Goal: Entertainment & Leisure: Browse casually

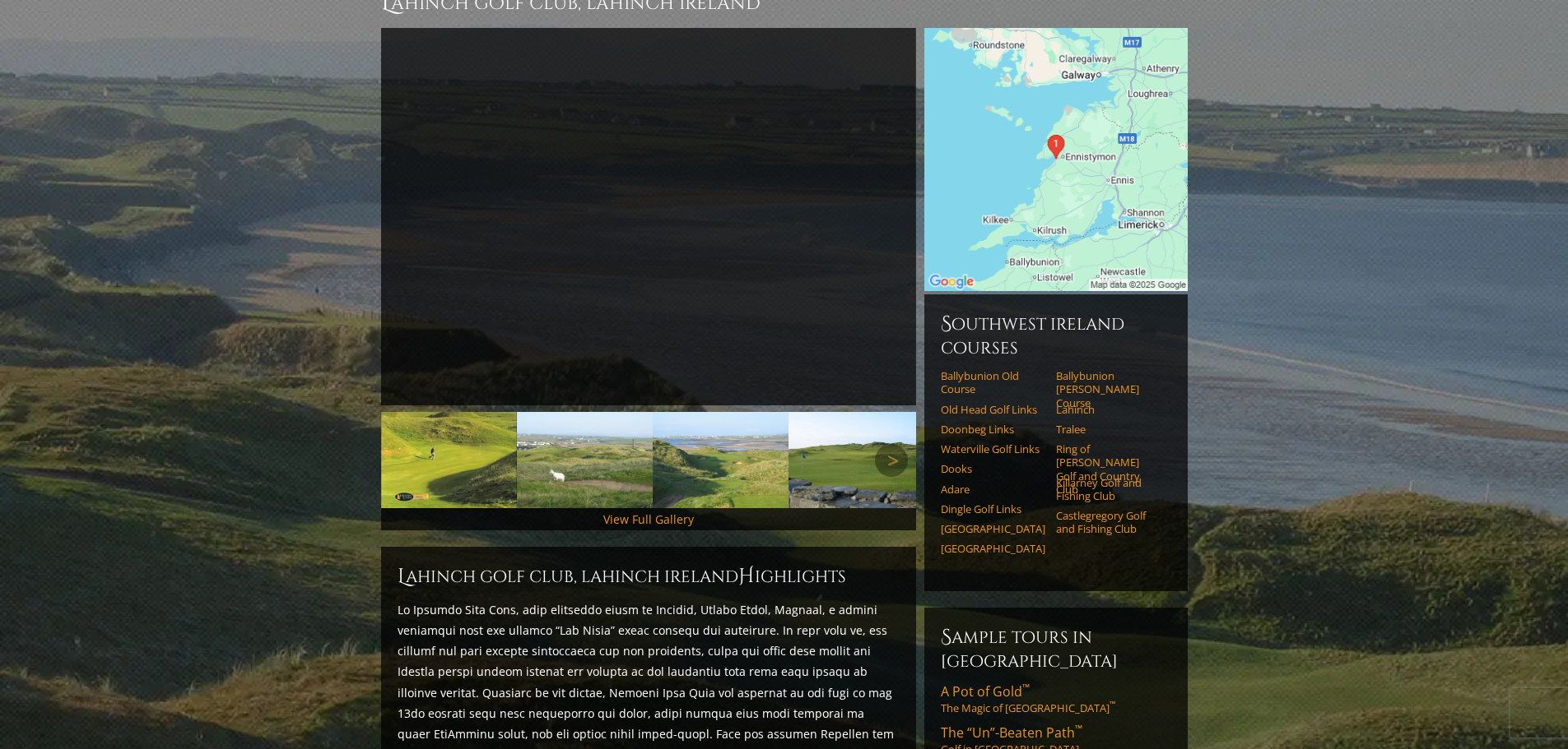
scroll to position [82, 0]
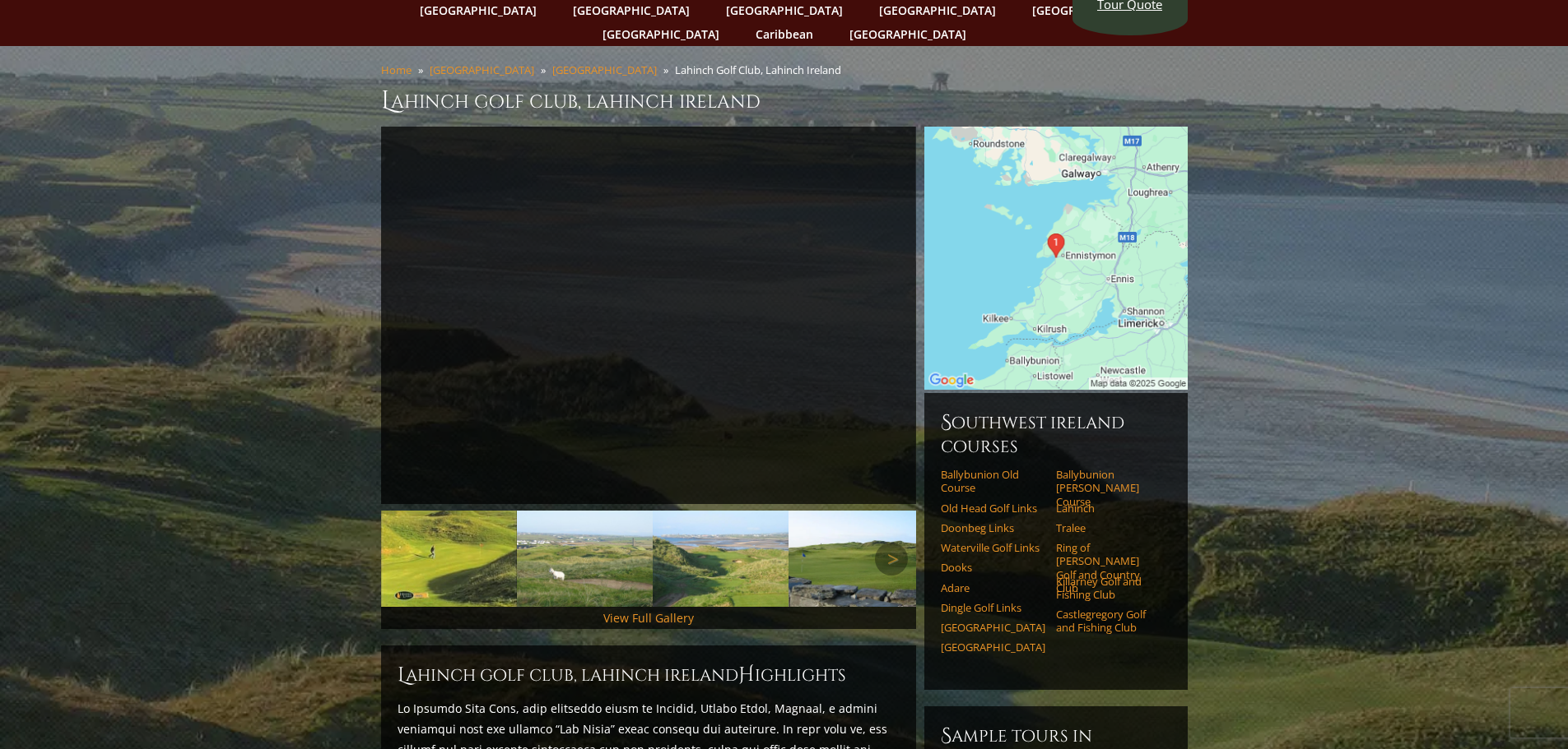
click at [435, 534] on img at bounding box center [448, 559] width 136 height 97
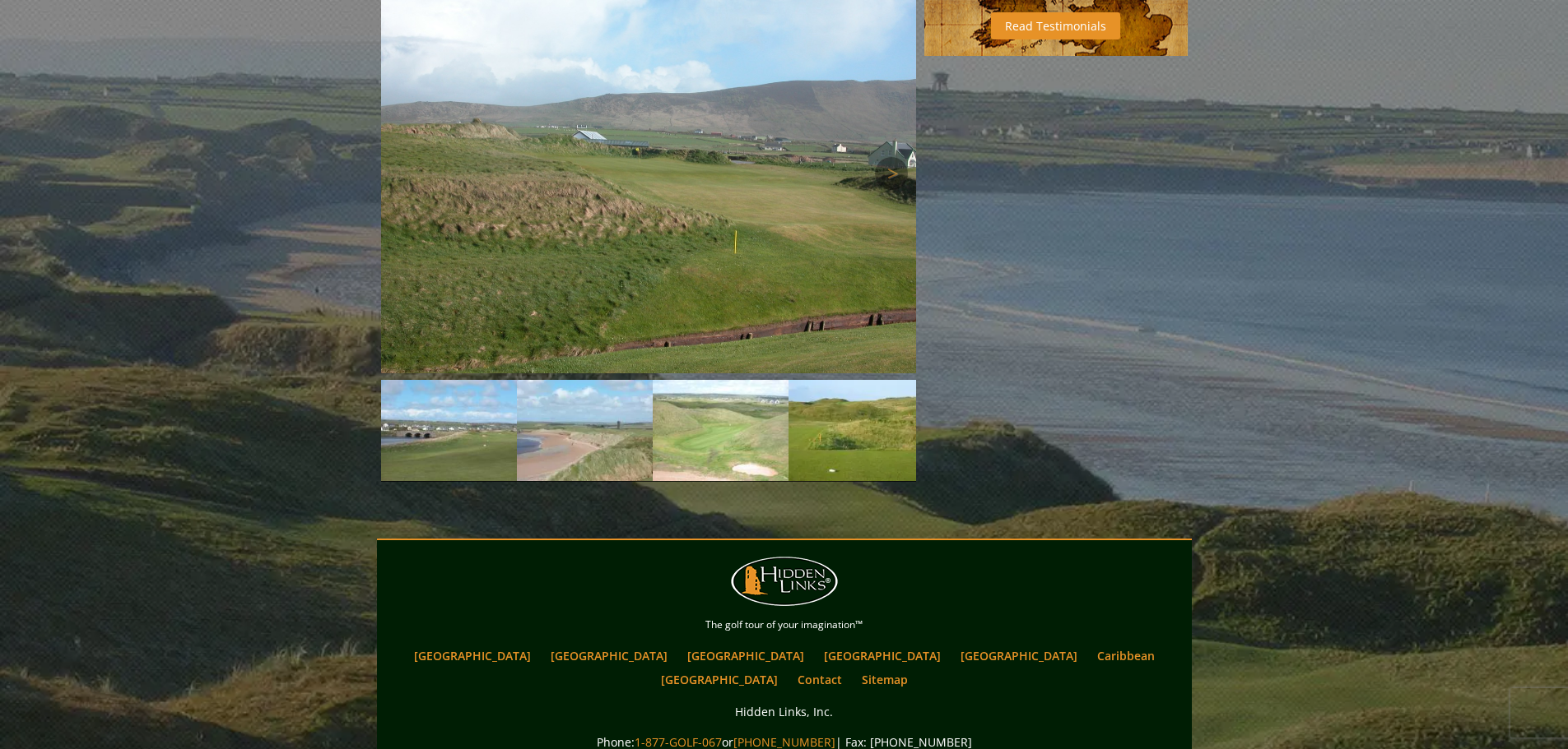
scroll to position [1316, 0]
click at [875, 402] on img at bounding box center [856, 429] width 136 height 101
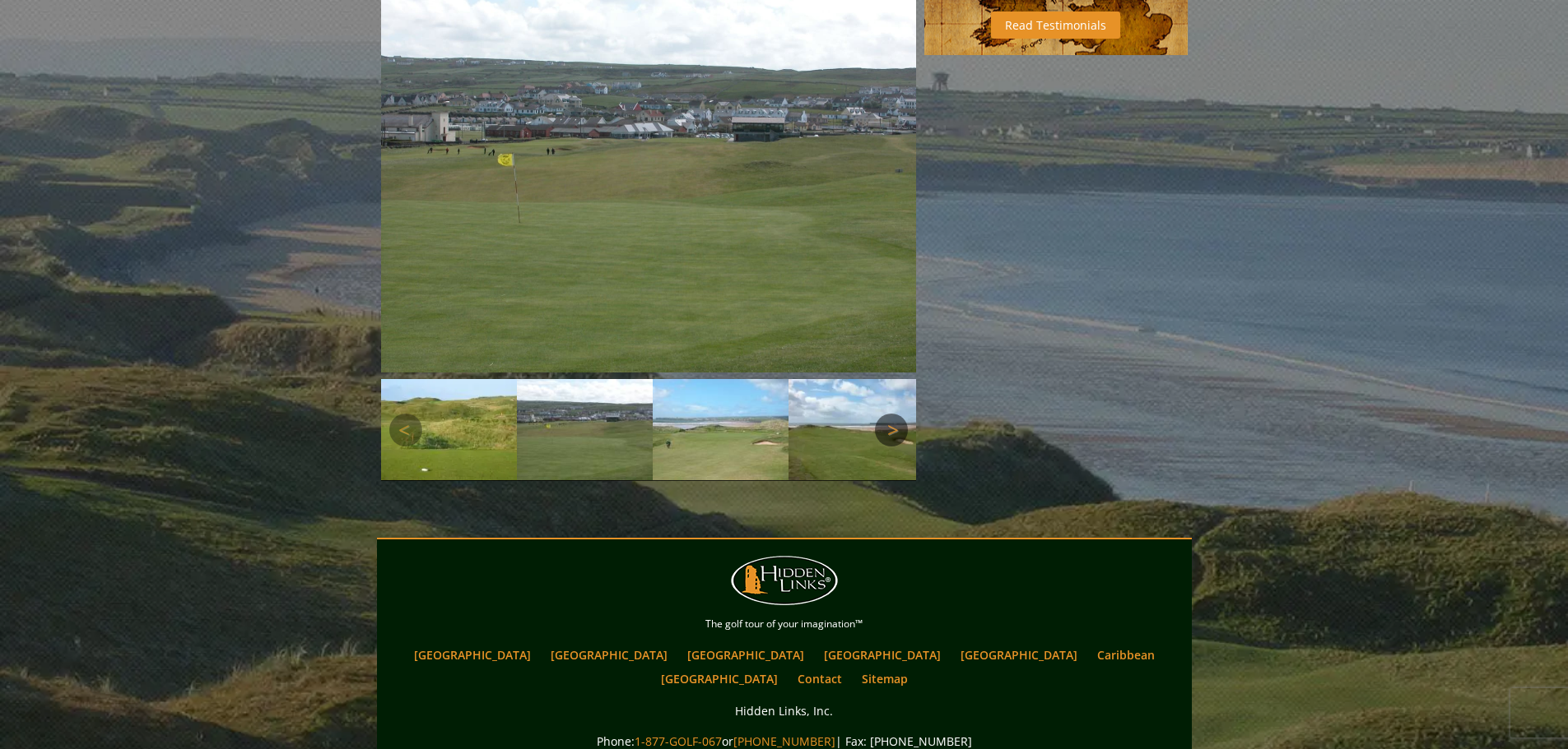
click at [889, 413] on link "Next" at bounding box center [891, 429] width 33 height 33
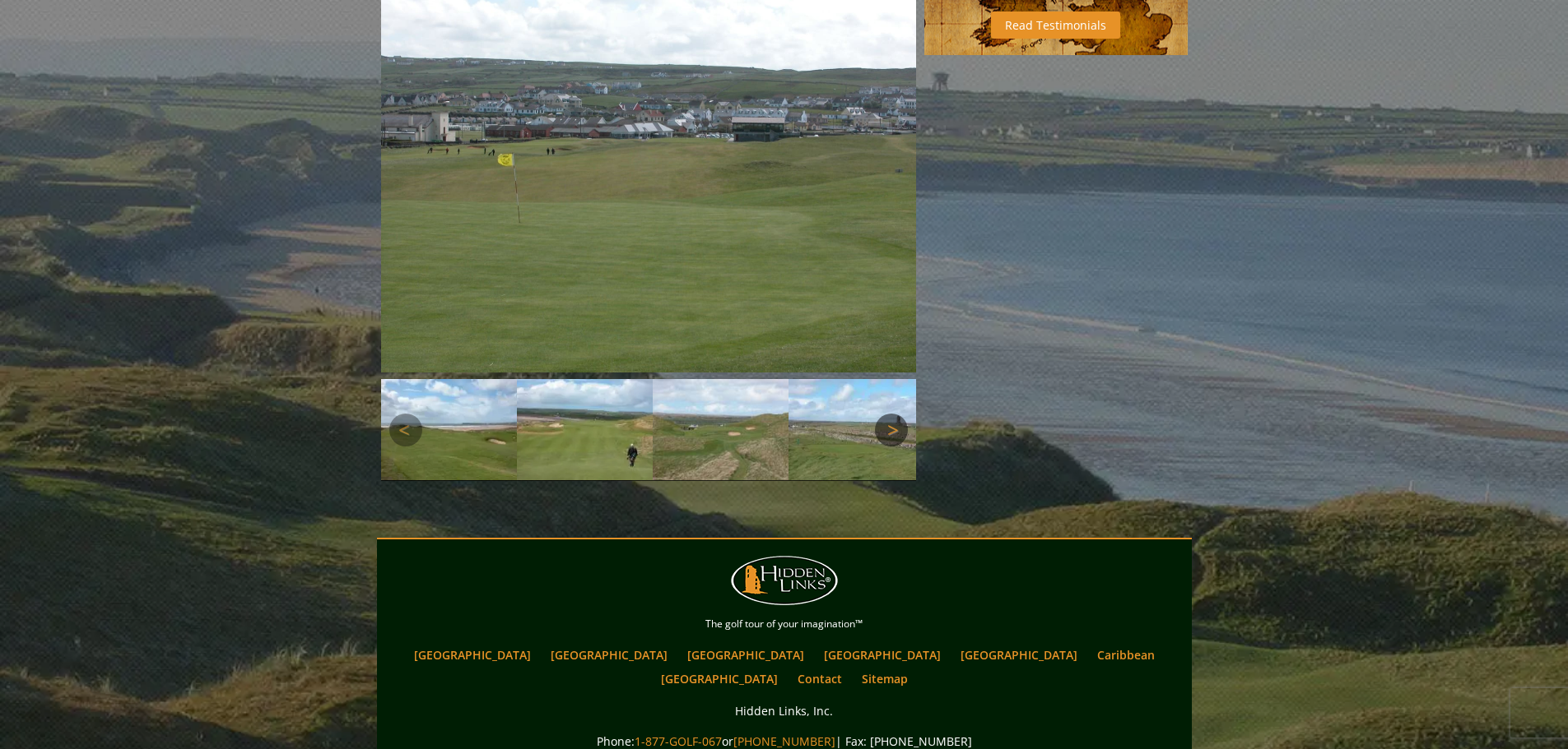
click at [889, 413] on link "Next" at bounding box center [891, 429] width 33 height 33
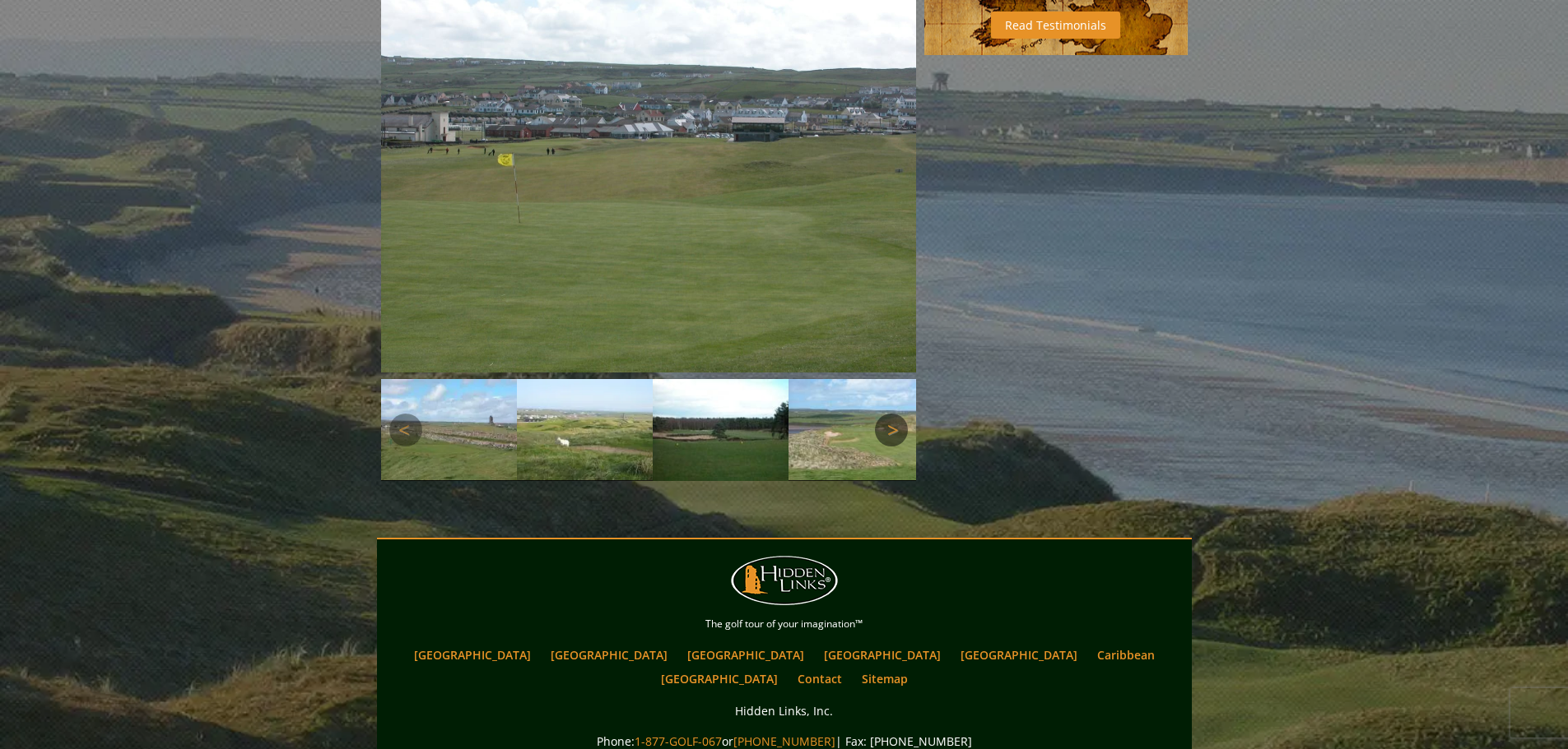
click at [889, 413] on link "Next" at bounding box center [891, 429] width 33 height 33
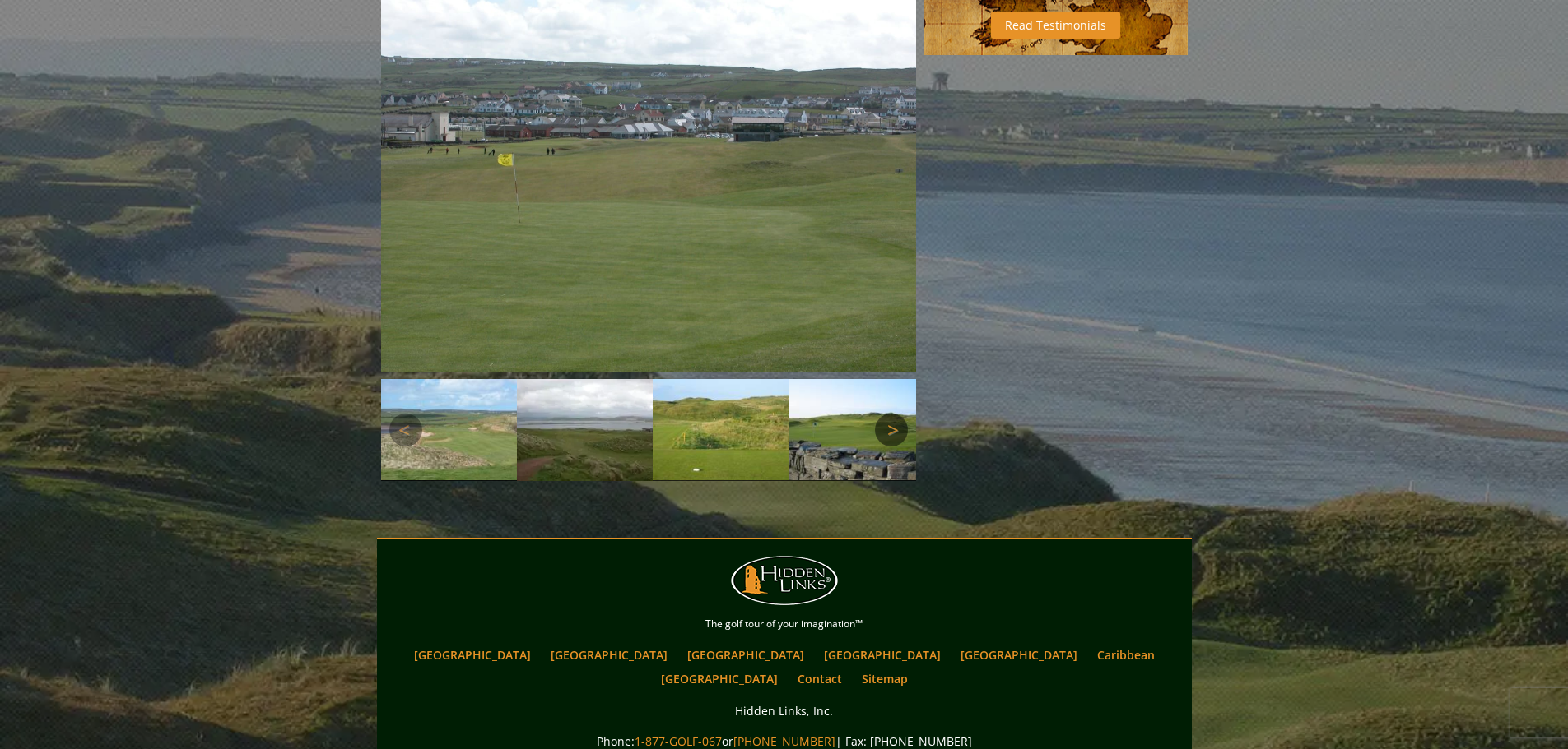
click at [889, 413] on link "Next" at bounding box center [891, 429] width 33 height 33
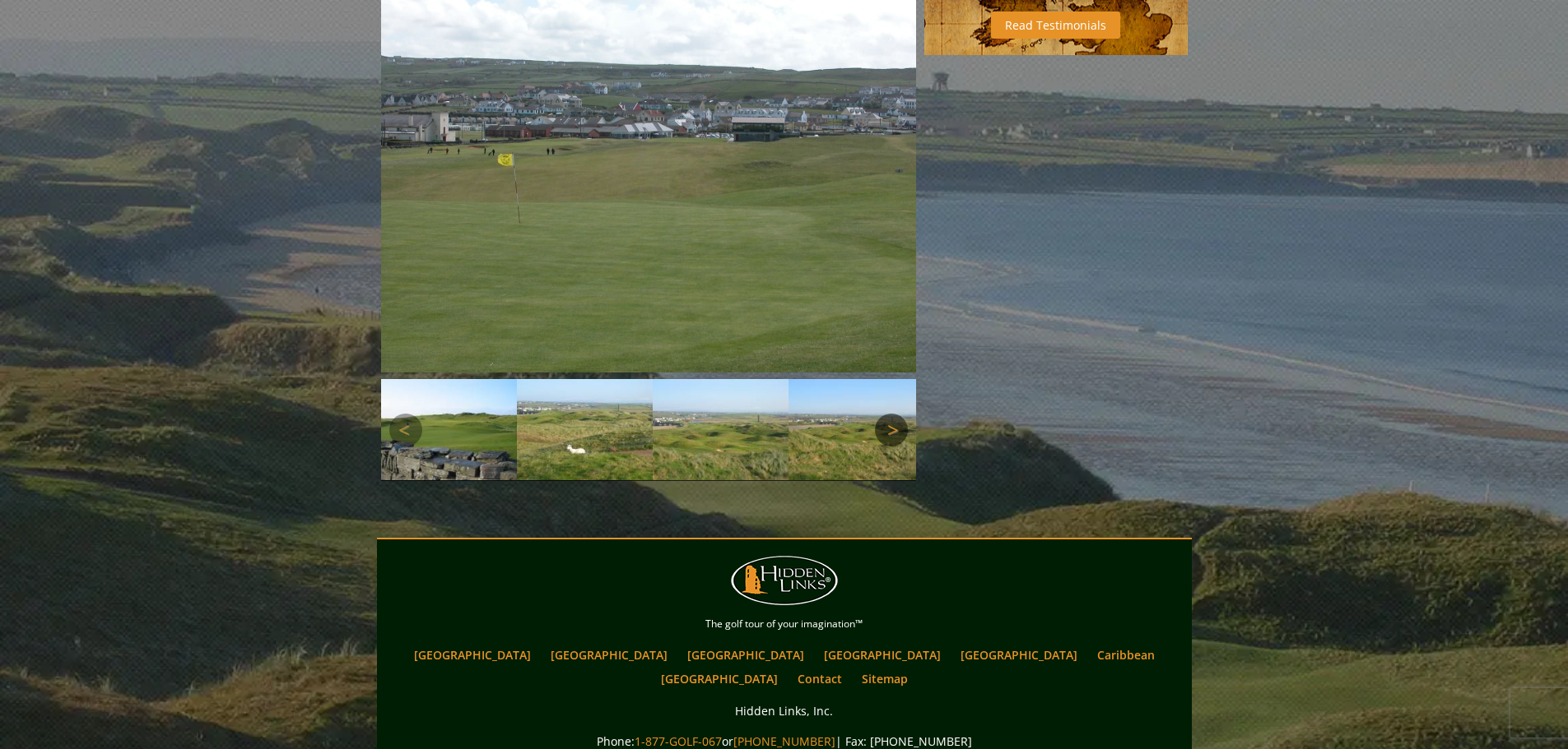
click at [889, 413] on link "Next" at bounding box center [891, 429] width 33 height 33
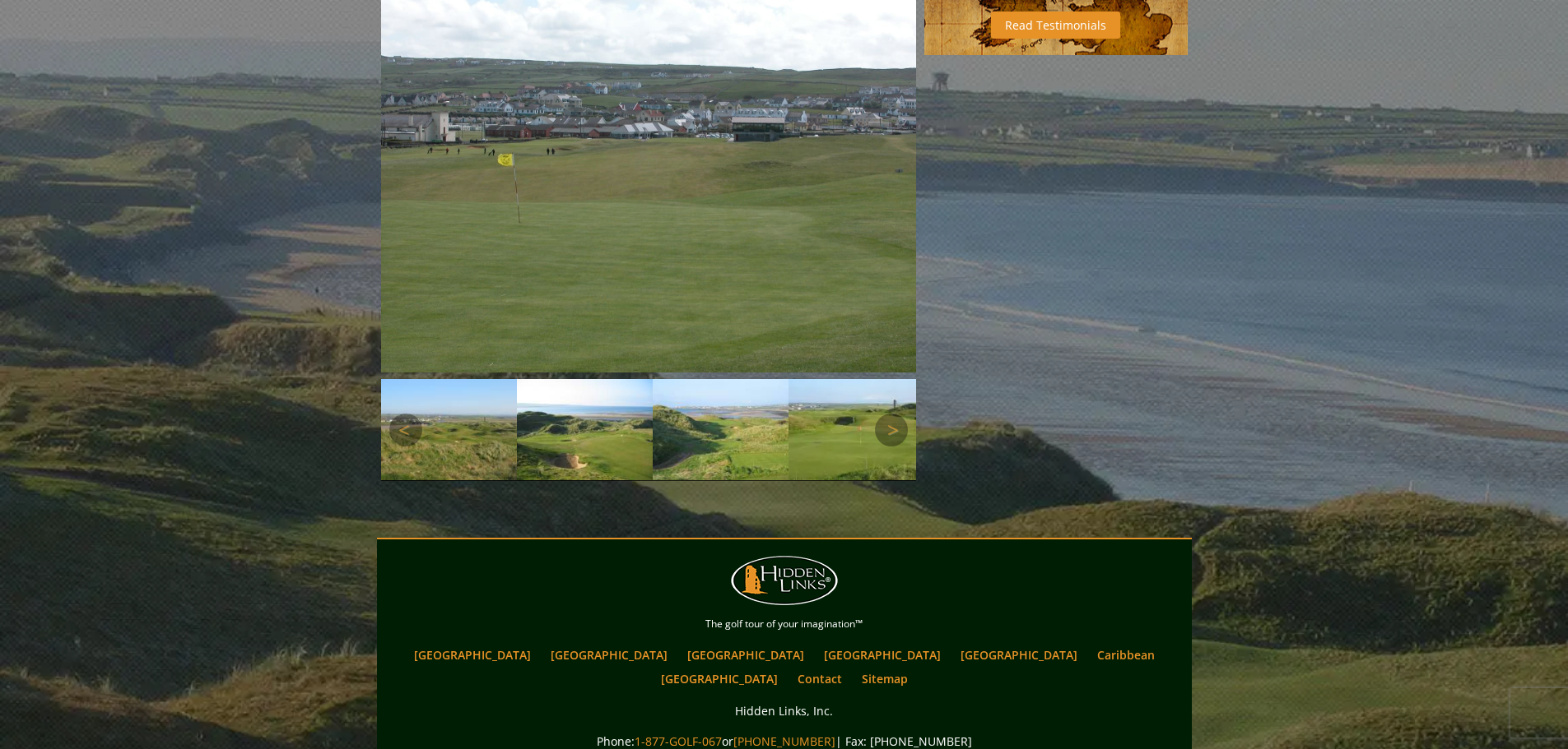
click at [819, 404] on img at bounding box center [856, 429] width 136 height 101
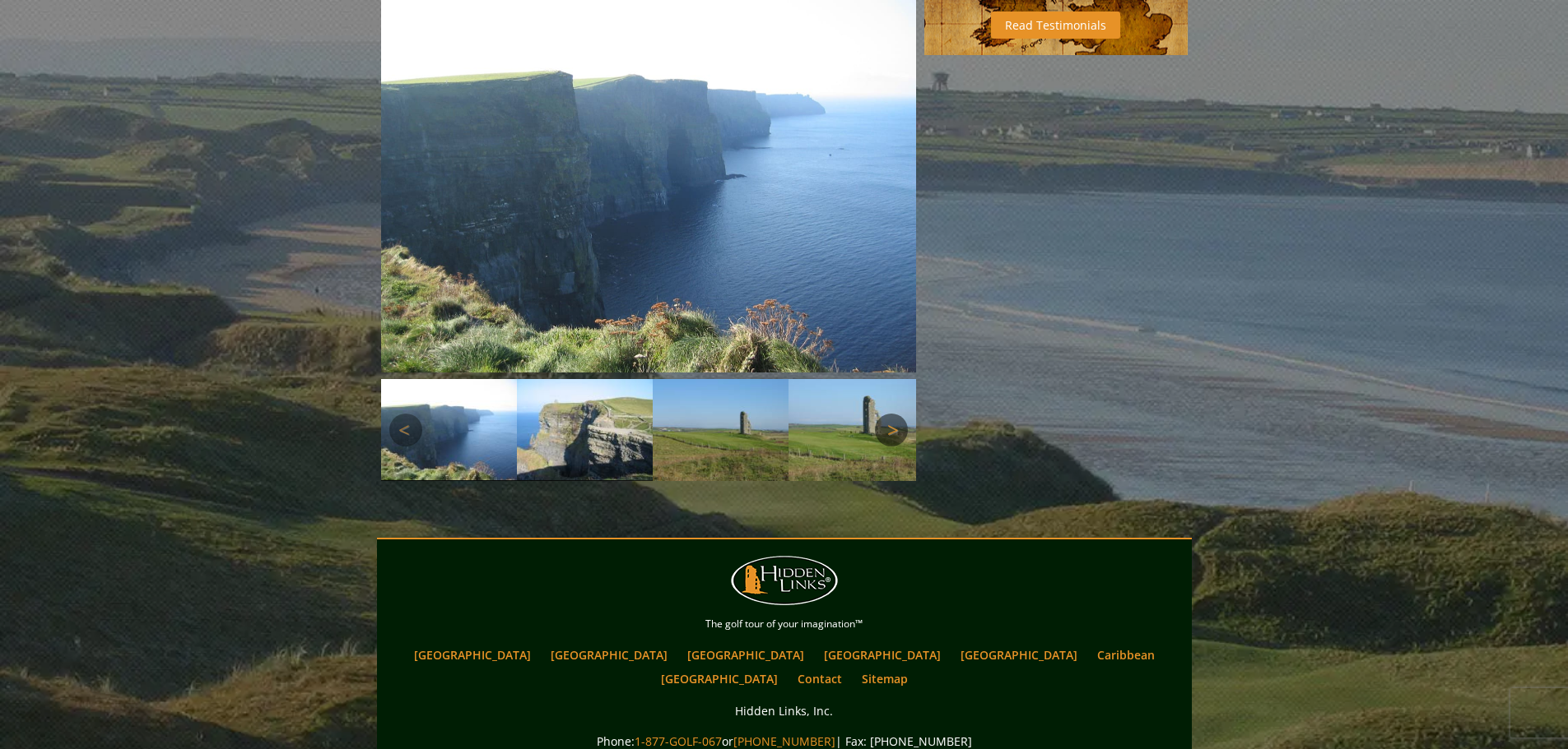
click at [888, 413] on link "Next" at bounding box center [891, 429] width 33 height 33
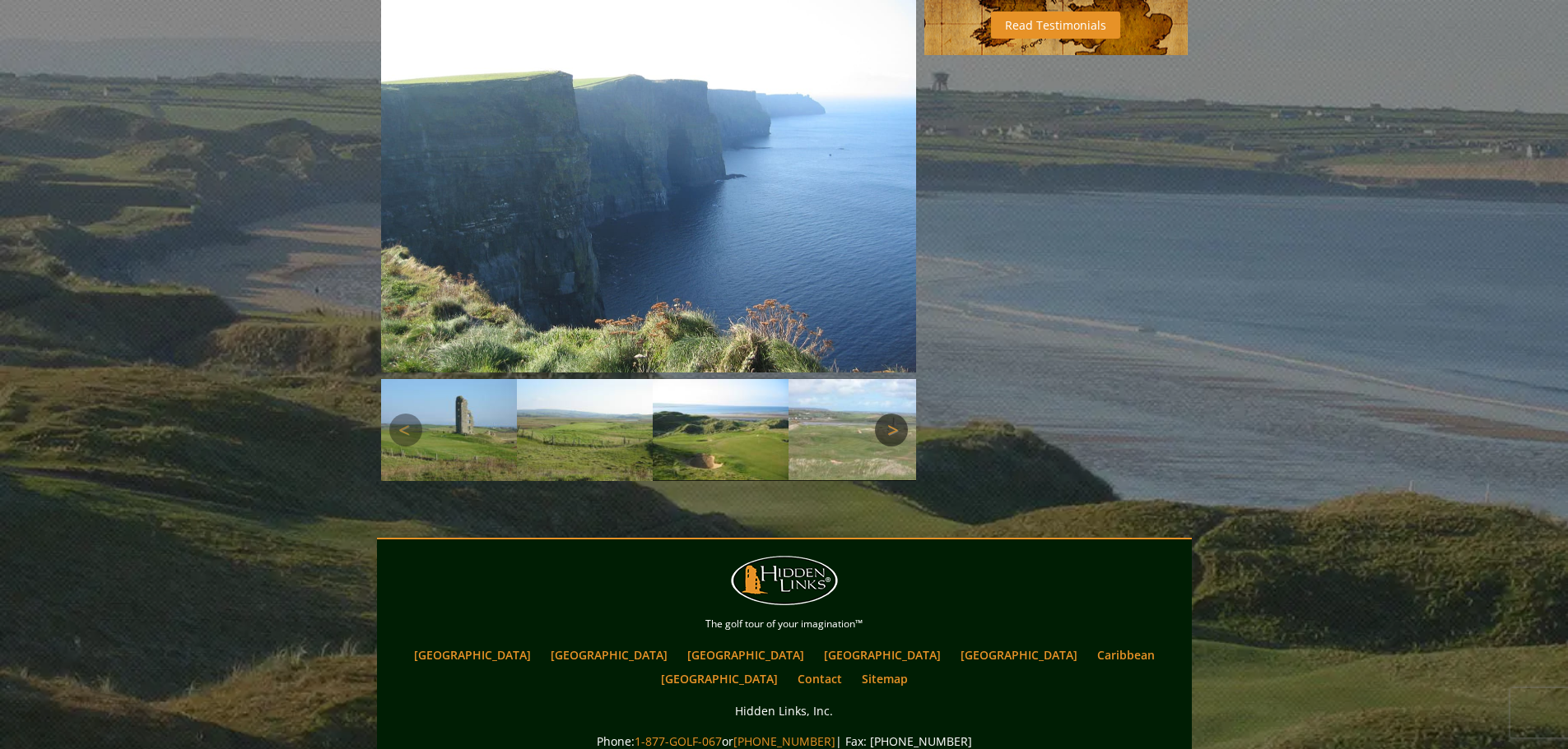
click at [888, 413] on link "Next" at bounding box center [891, 429] width 33 height 33
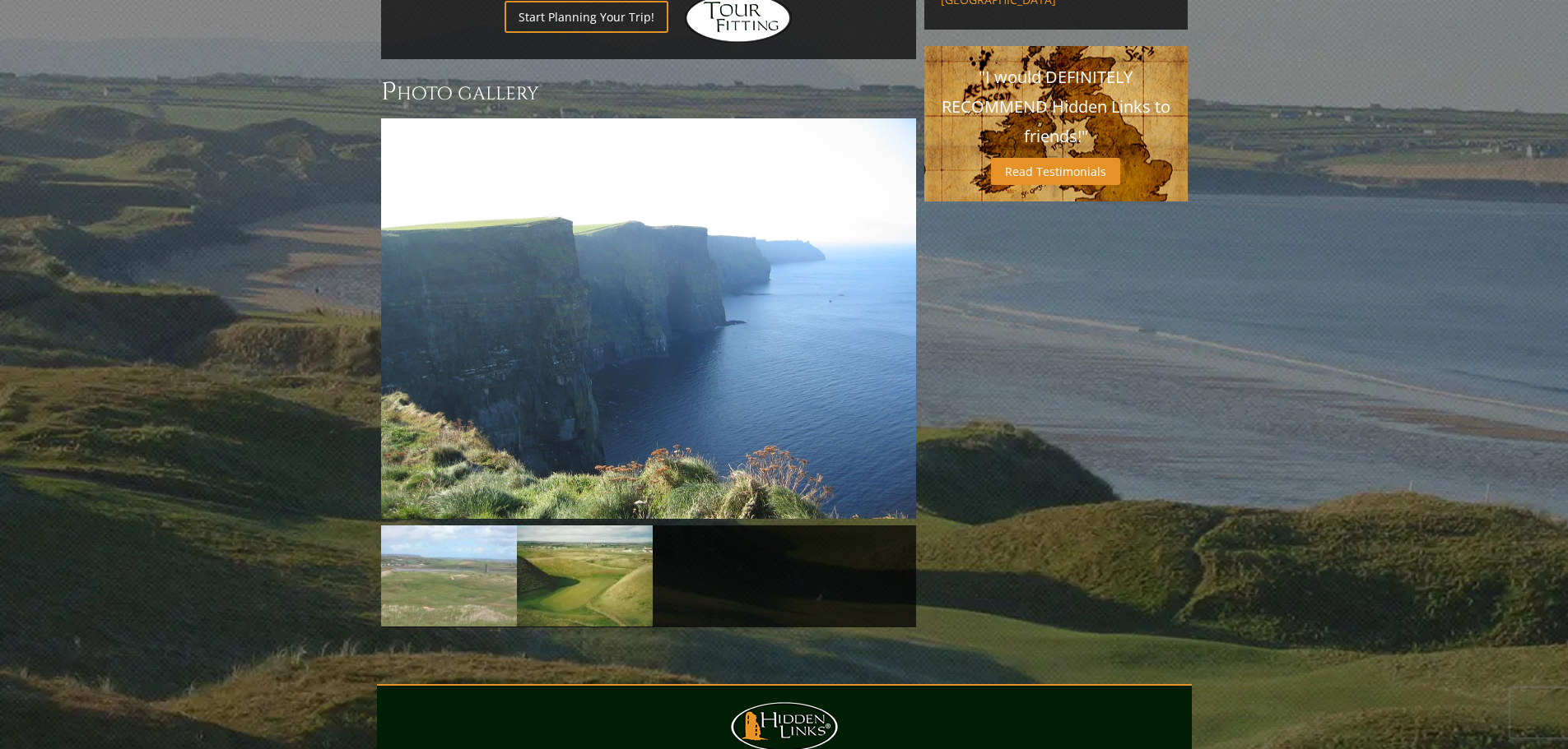
scroll to position [905, 0]
